Goal: Transaction & Acquisition: Purchase product/service

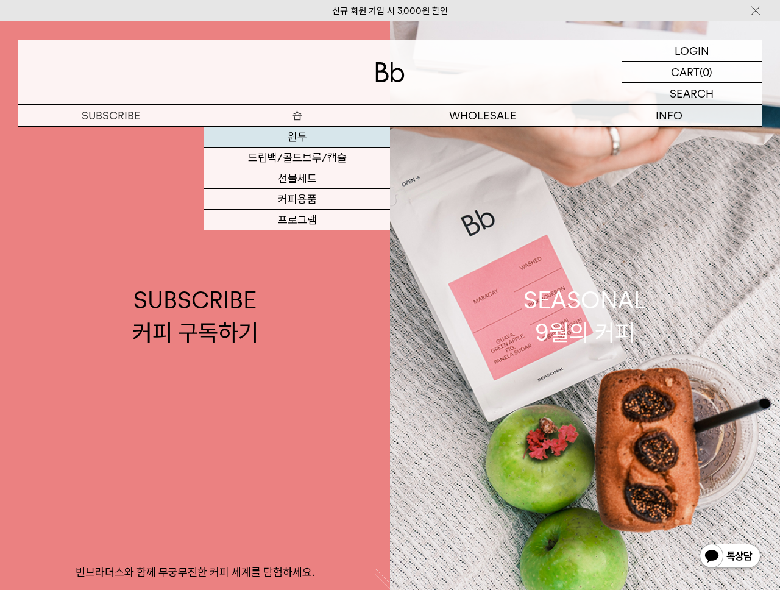
click at [298, 133] on link "원두" at bounding box center [297, 137] width 186 height 21
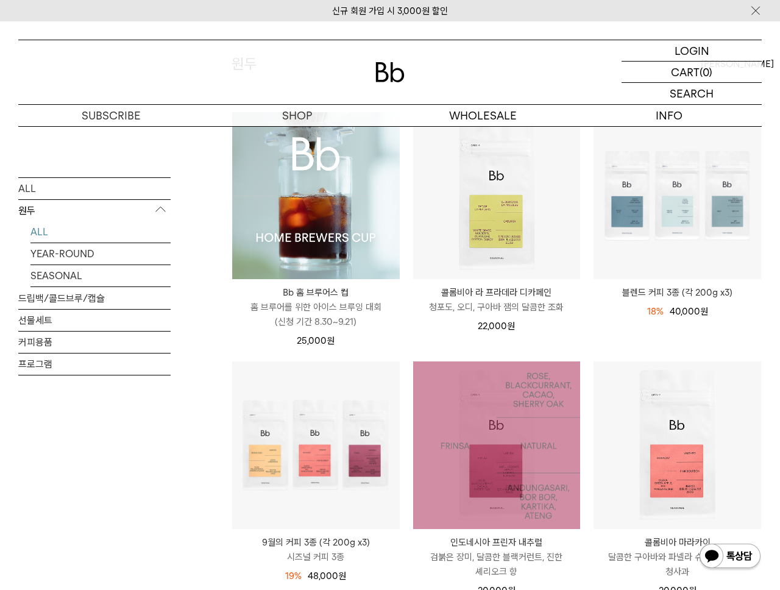
scroll to position [133, 0]
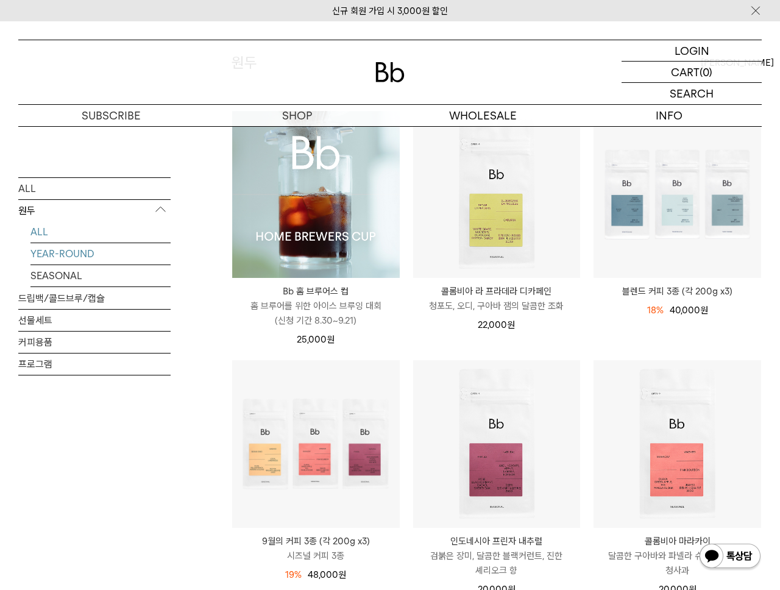
click at [73, 258] on link "YEAR-ROUND" at bounding box center [100, 252] width 140 height 21
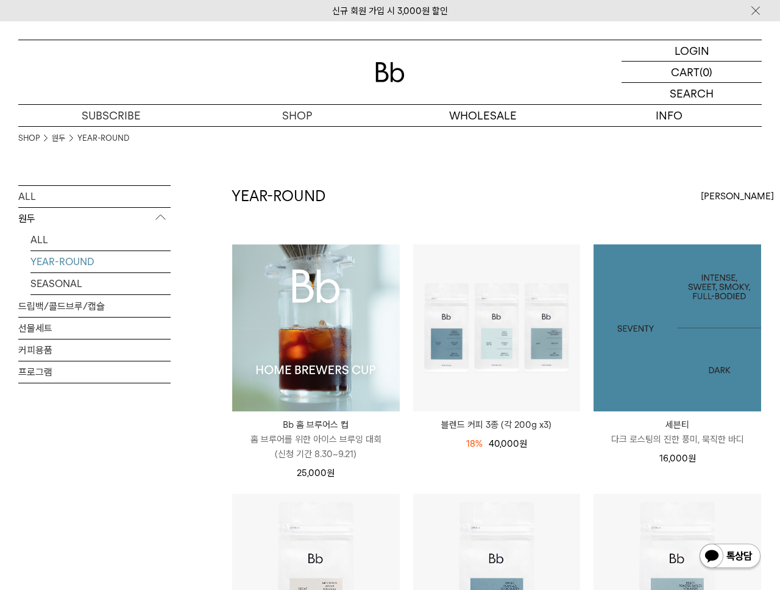
click at [724, 336] on img at bounding box center [677, 328] width 168 height 168
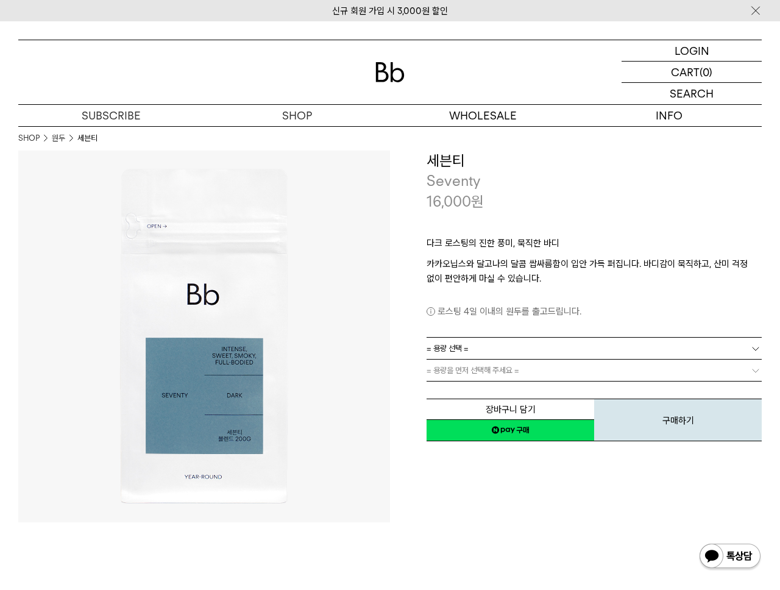
click at [479, 350] on link "= 용량 선택 =" at bounding box center [593, 347] width 335 height 21
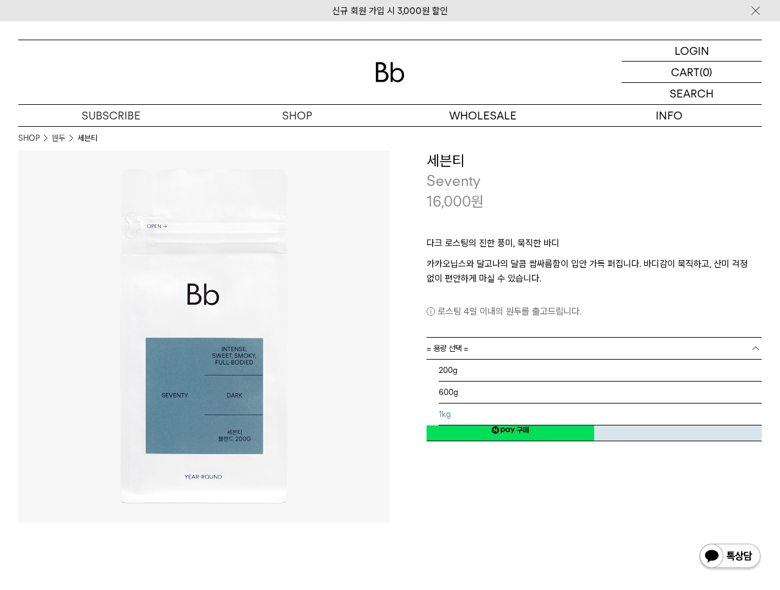
click at [456, 409] on li "1kg" at bounding box center [600, 414] width 323 height 22
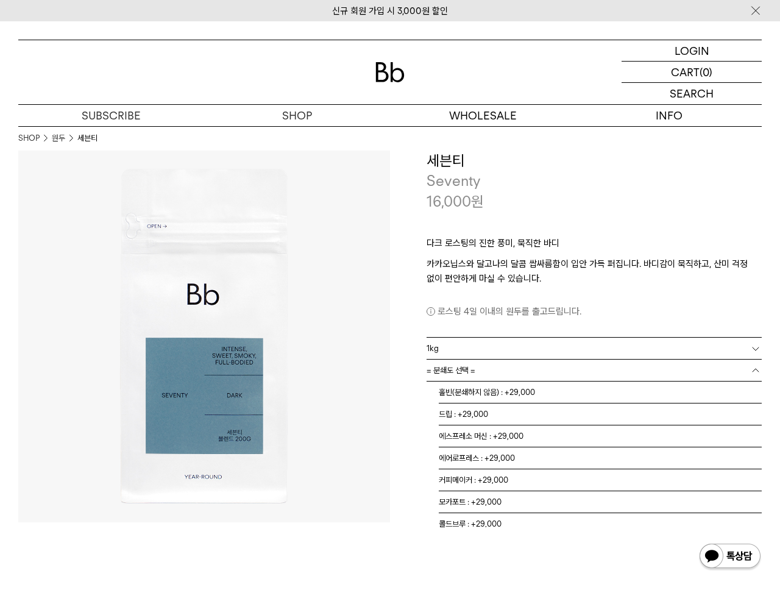
click at [488, 368] on link "= 분쇄도 선택 =" at bounding box center [593, 369] width 335 height 21
click at [490, 397] on li "홀빈(분쇄하지 않음) : +29,000" at bounding box center [600, 392] width 323 height 22
